Goal: Find specific page/section: Find specific page/section

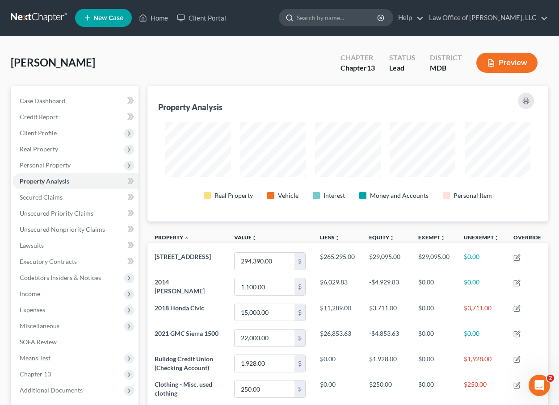
click at [371, 20] on input "search" at bounding box center [338, 17] width 82 height 17
type input "[PERSON_NAME]"
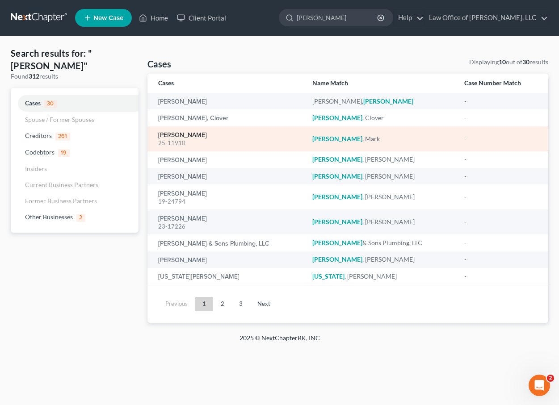
click at [178, 134] on link "[PERSON_NAME]" at bounding box center [182, 135] width 49 height 6
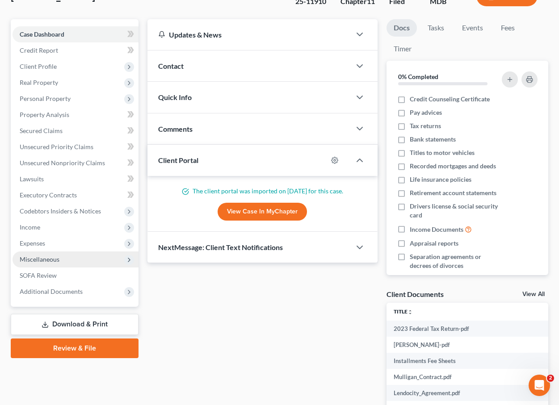
scroll to position [72, 0]
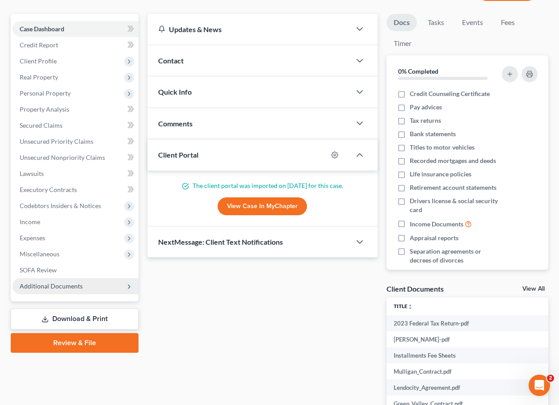
click at [83, 283] on span "Additional Documents" at bounding box center [76, 286] width 126 height 16
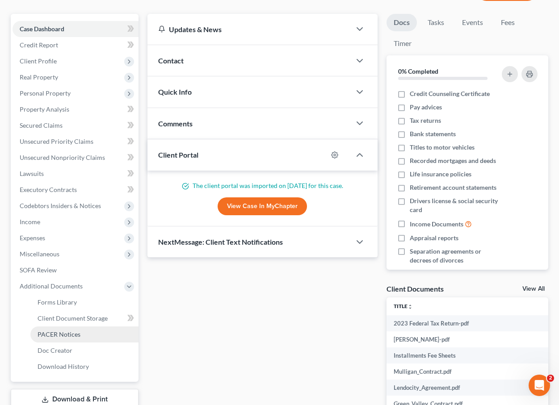
click at [69, 338] on link "PACER Notices" at bounding box center [84, 334] width 108 height 16
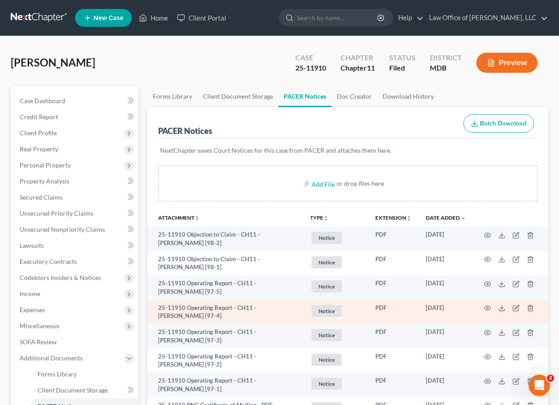
scroll to position [484, 0]
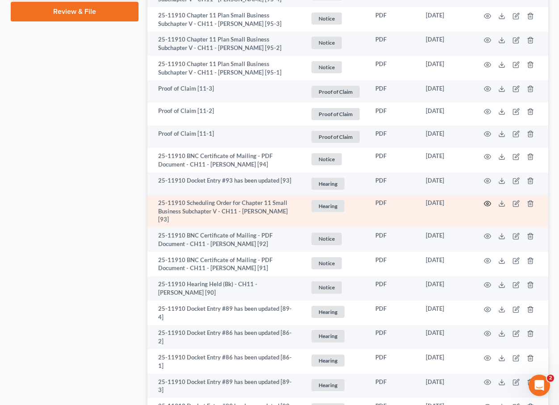
click at [488, 204] on icon "button" at bounding box center [487, 203] width 7 height 7
